Goal: Task Accomplishment & Management: Manage account settings

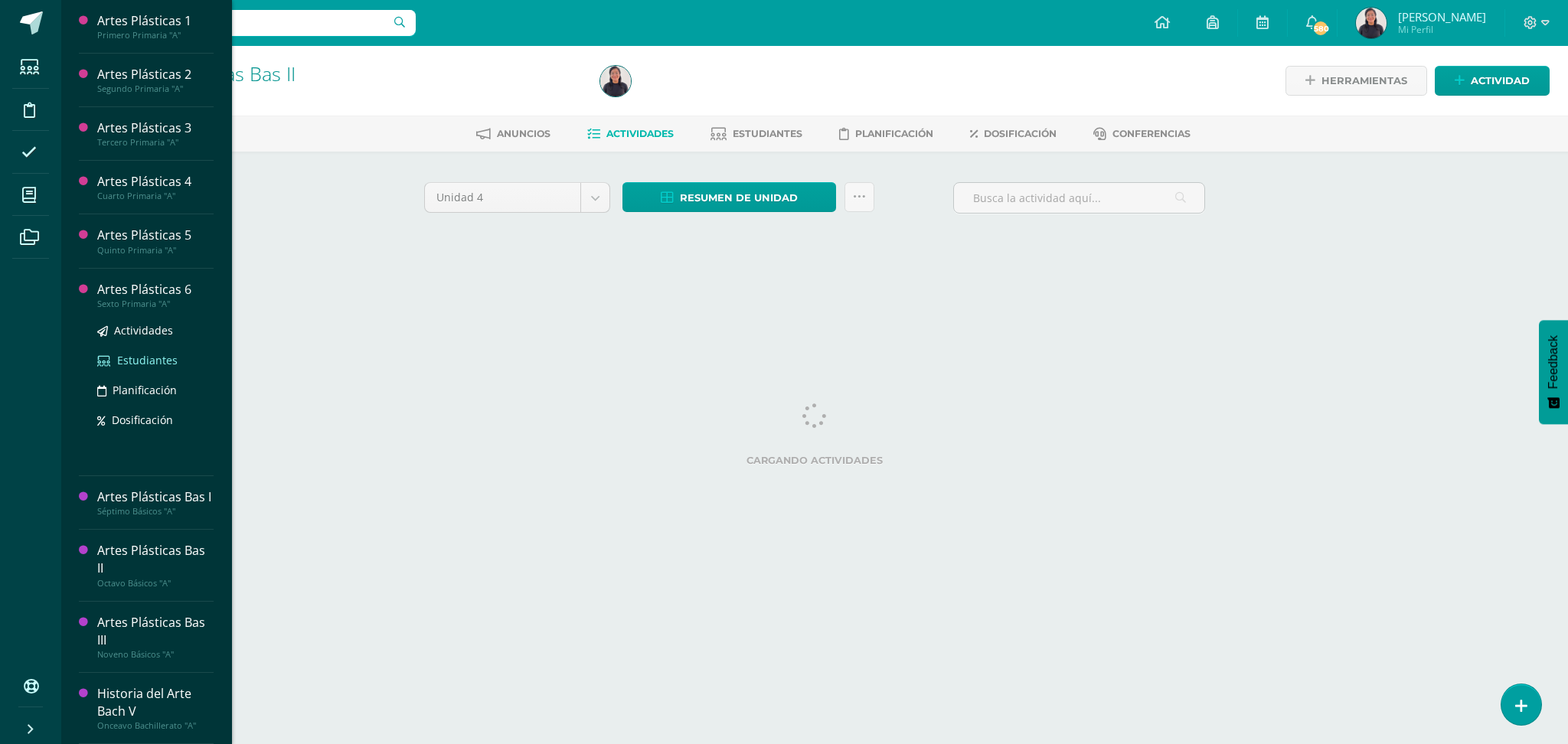
click at [137, 358] on span "Estudiantes" at bounding box center [147, 361] width 60 height 15
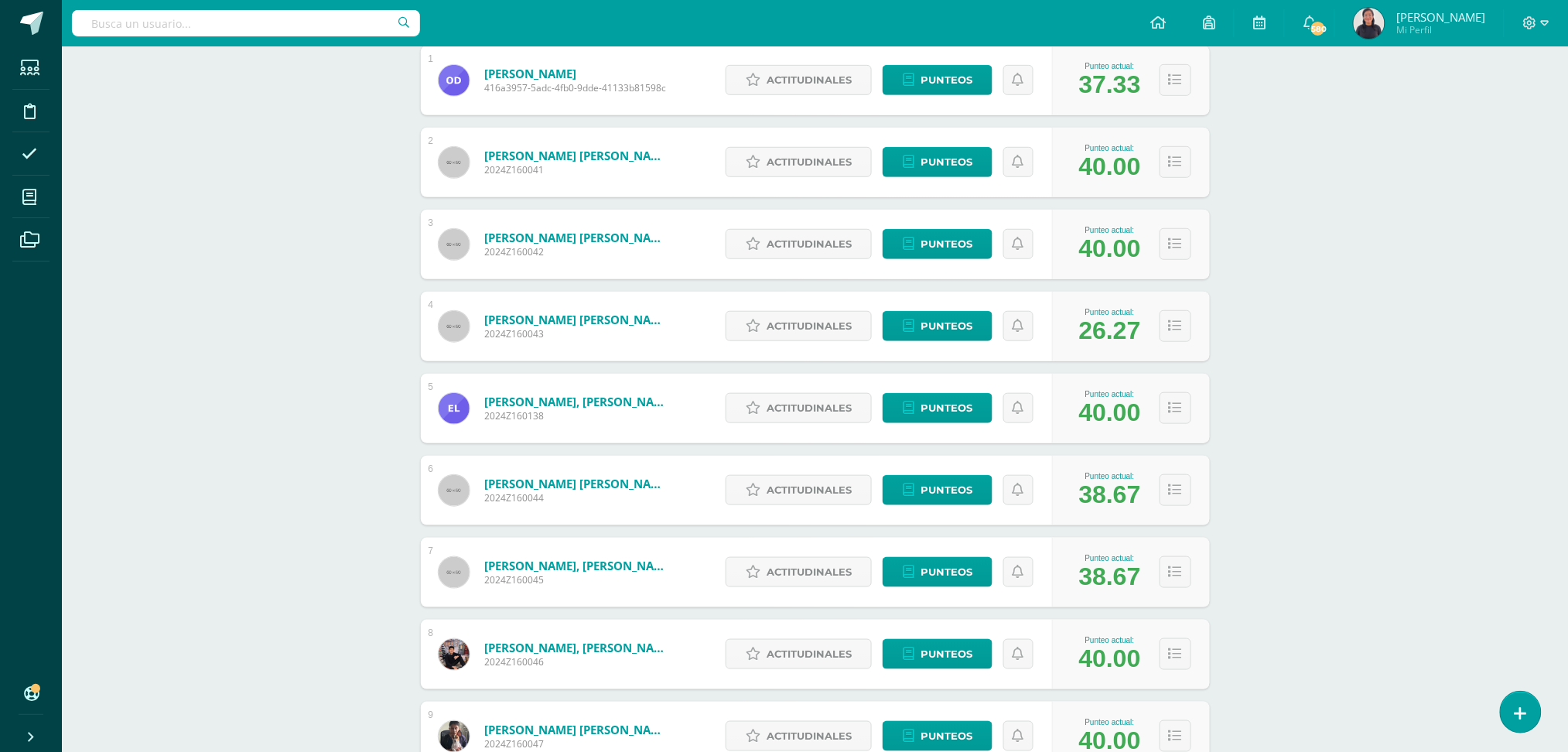
scroll to position [289, 0]
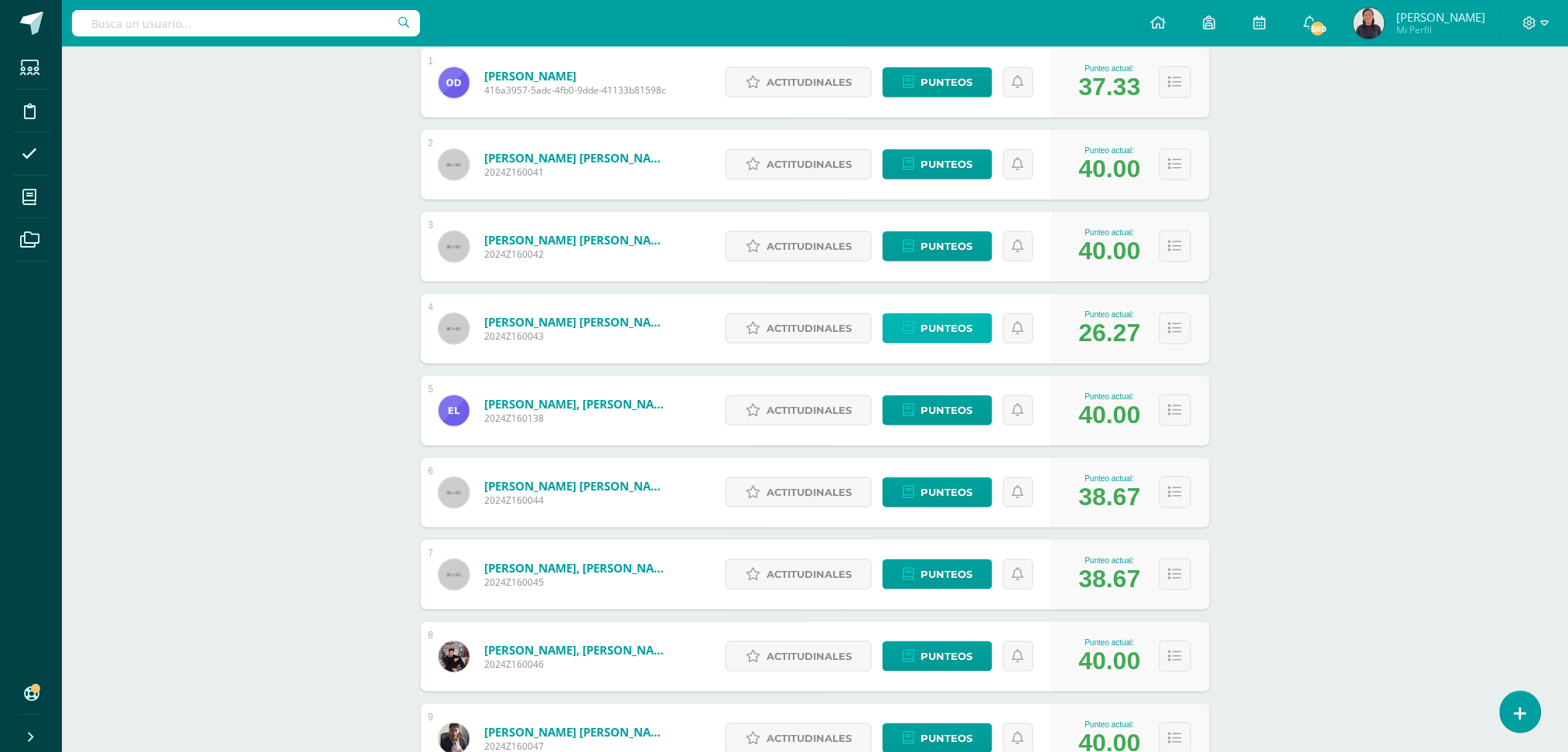
click at [944, 320] on span "Punteos" at bounding box center [946, 328] width 52 height 29
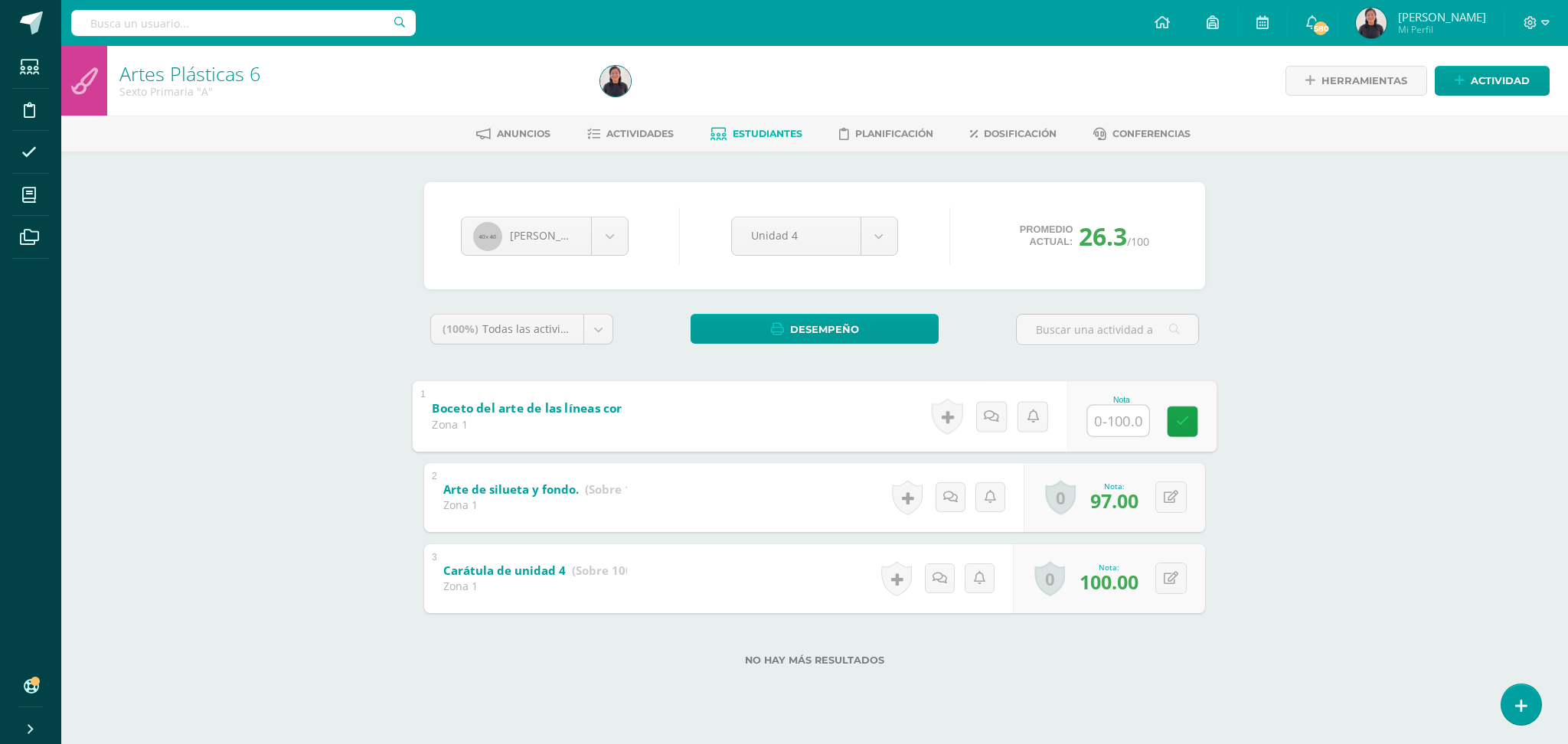
click at [1116, 407] on input "text" at bounding box center [1118, 421] width 61 height 31
type input "97"
